Goal: Task Accomplishment & Management: Use online tool/utility

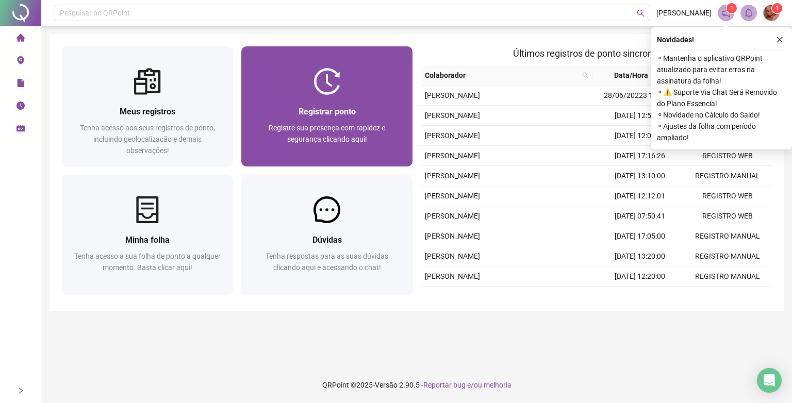
click at [323, 121] on div "Registrar ponto Registre sua presença com rapidez e segurança clicando aqui!" at bounding box center [327, 130] width 146 height 51
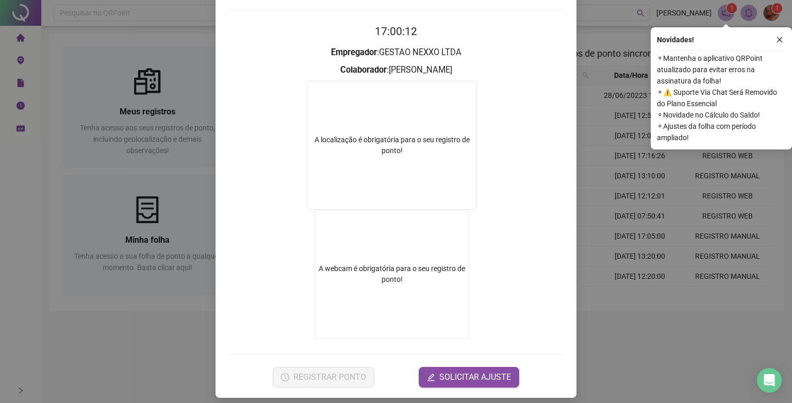
scroll to position [93, 0]
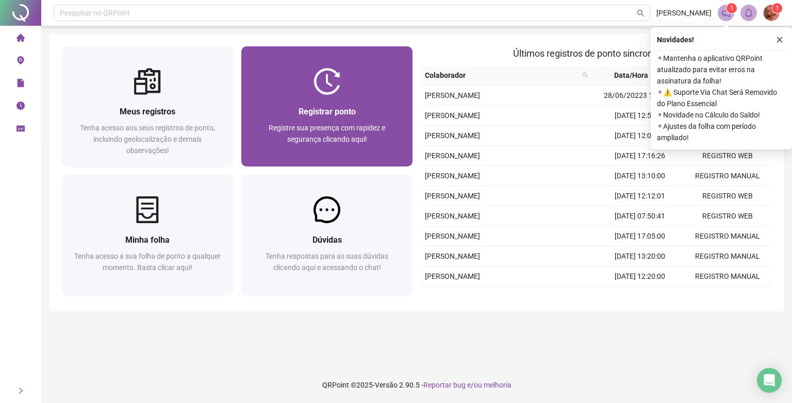
click at [314, 86] on div at bounding box center [326, 81] width 171 height 27
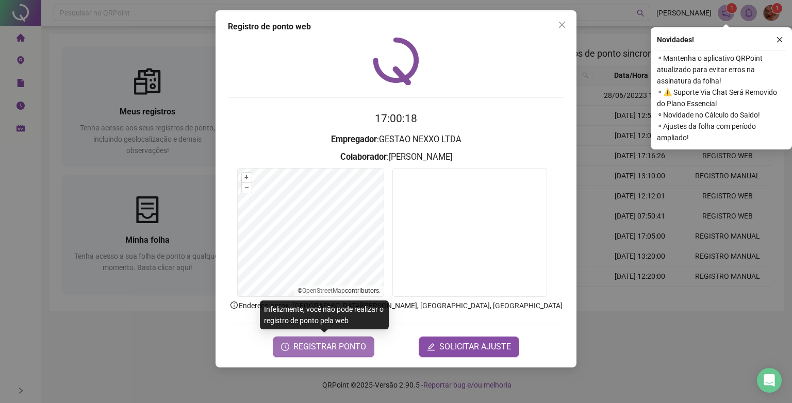
click at [334, 348] on span "REGISTRAR PONTO" at bounding box center [329, 347] width 73 height 12
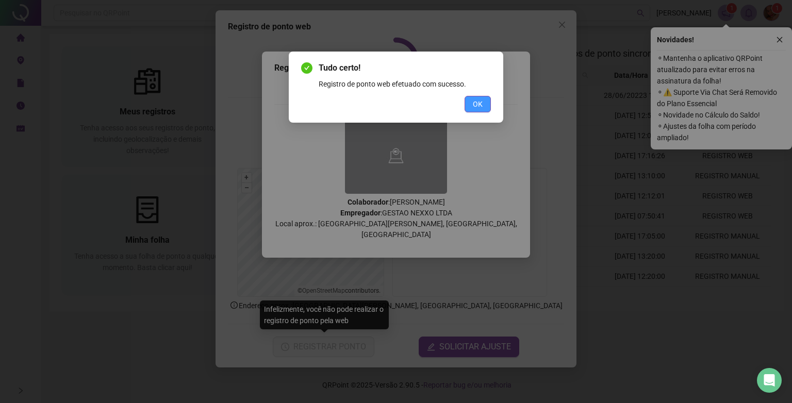
click at [471, 103] on button "OK" at bounding box center [478, 104] width 26 height 17
